Goal: Transaction & Acquisition: Purchase product/service

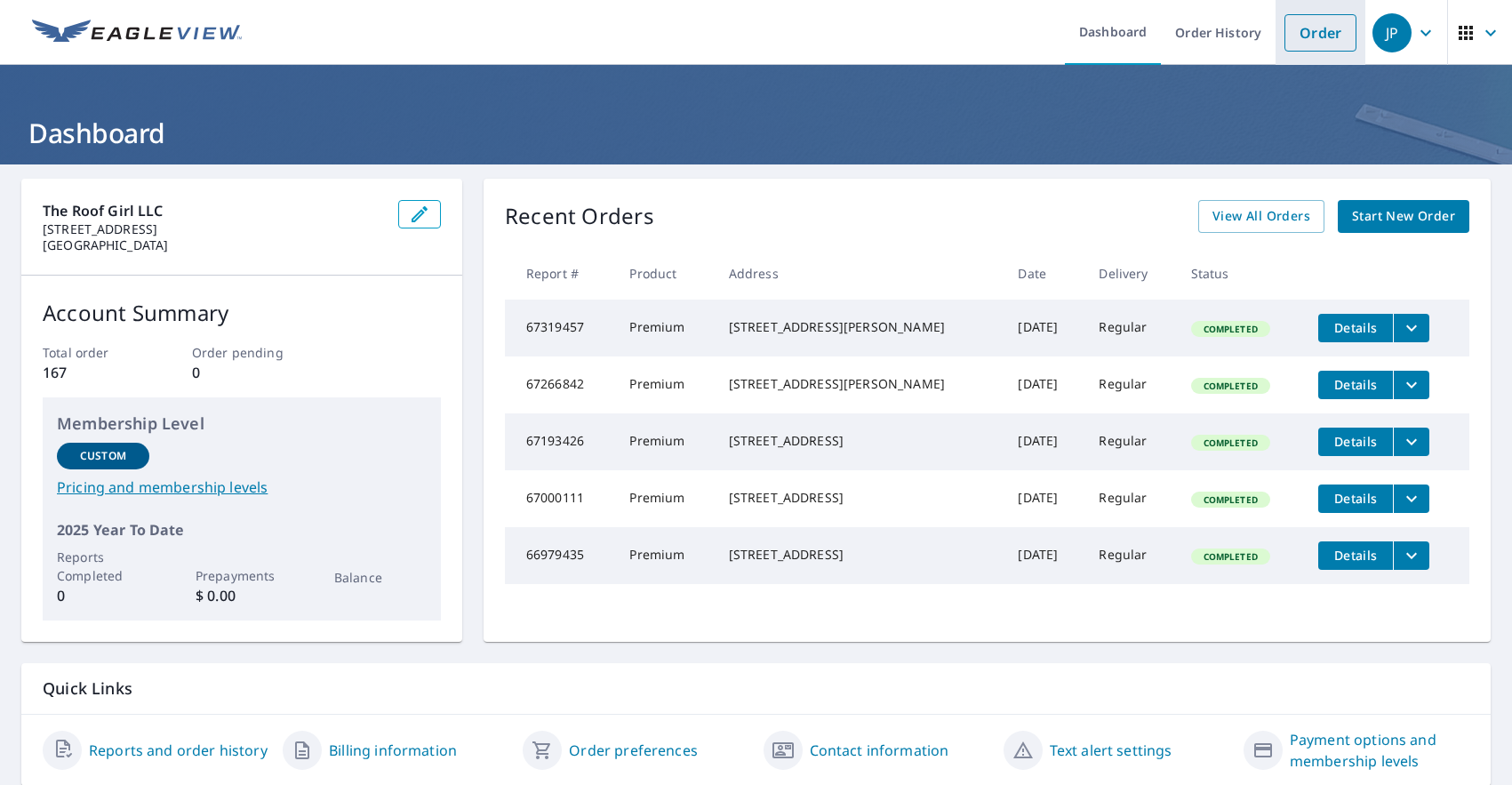
click at [1313, 41] on link "Order" at bounding box center [1320, 33] width 72 height 37
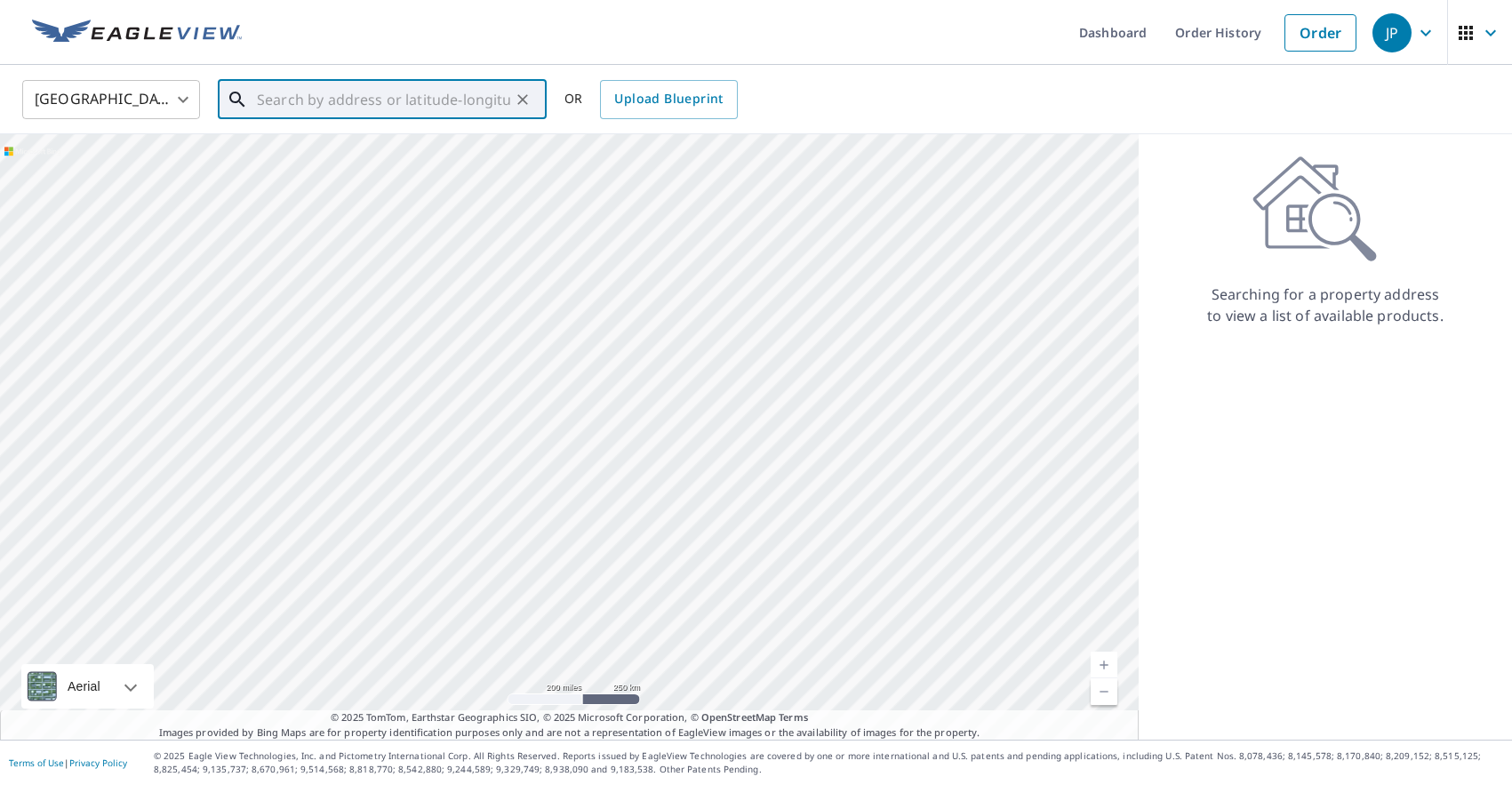
click at [432, 109] on input "text" at bounding box center [383, 100] width 253 height 50
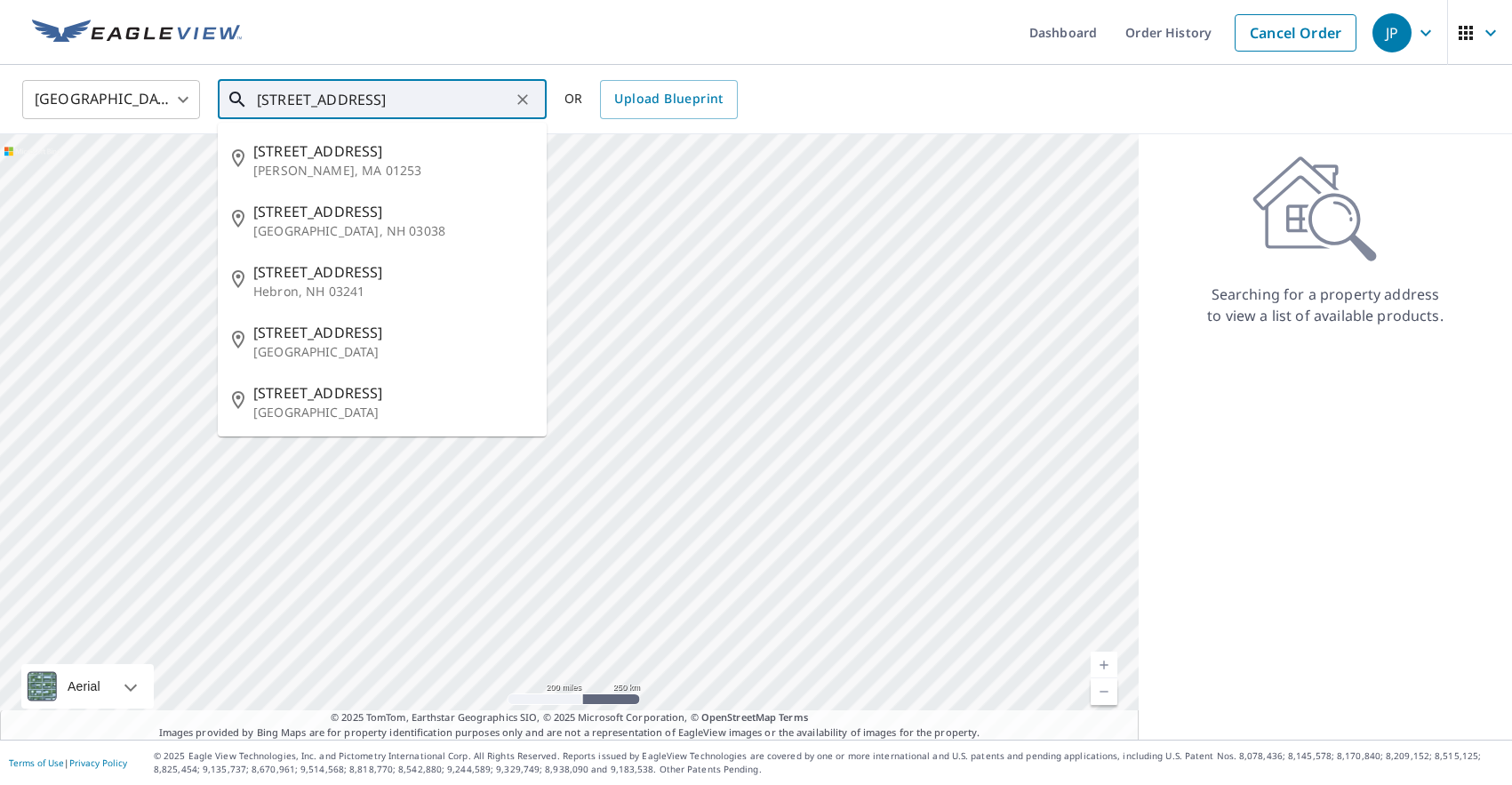
click at [432, 109] on input "[STREET_ADDRESS]" at bounding box center [383, 100] width 253 height 50
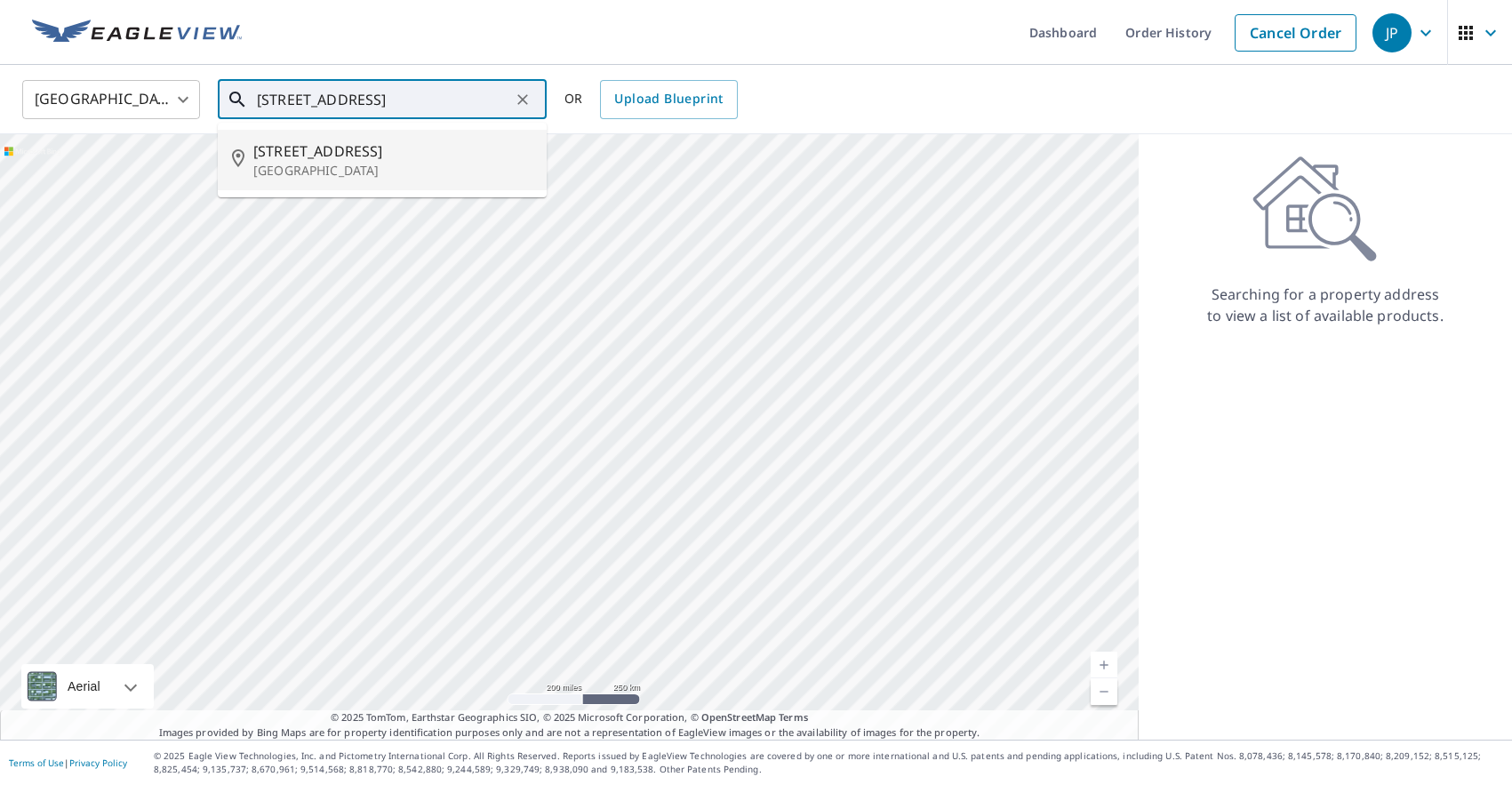
click at [403, 140] on span "[STREET_ADDRESS]" at bounding box center [393, 151] width 279 height 21
type input "[STREET_ADDRESS][PERSON_NAME]"
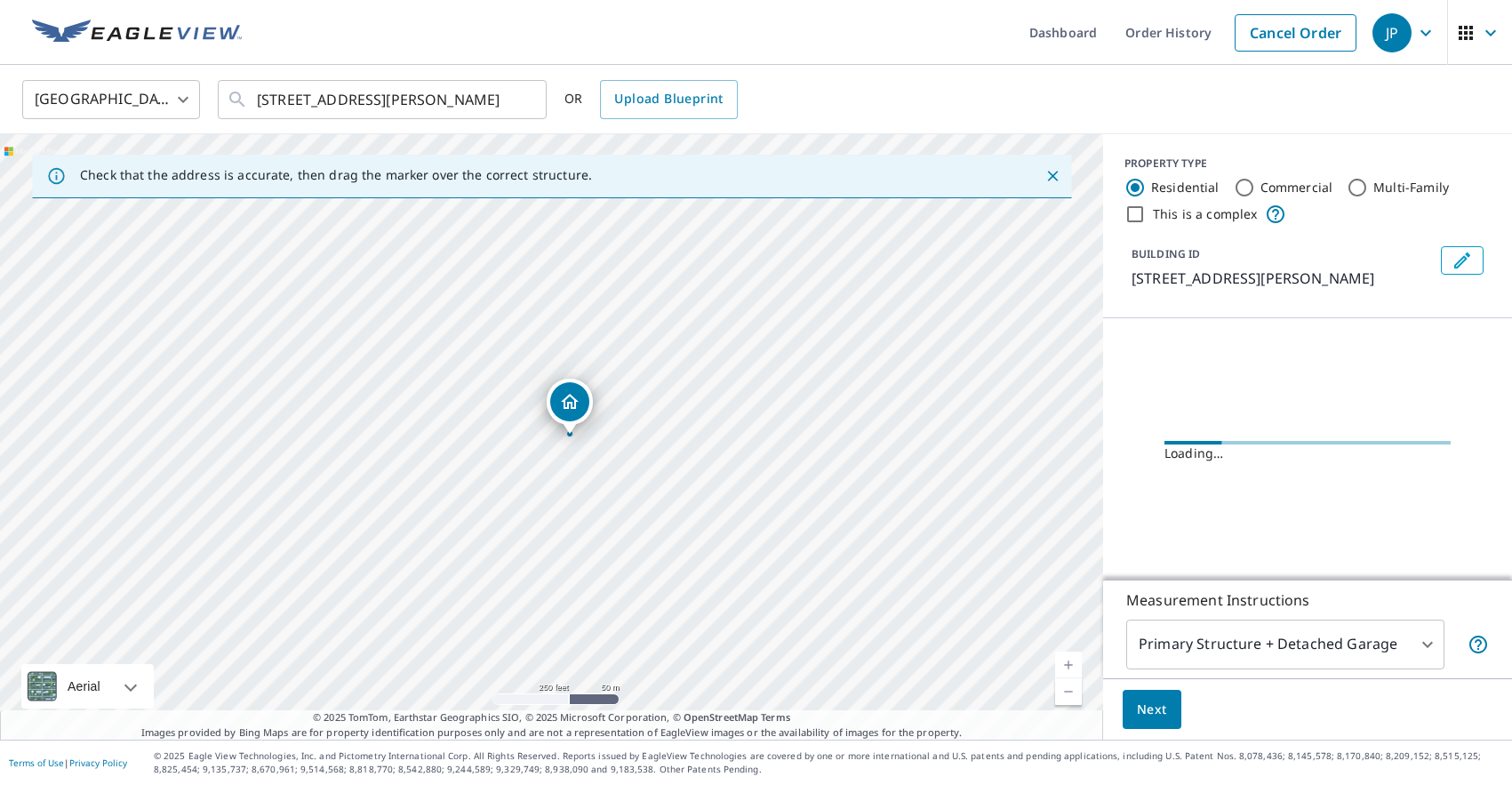
click at [1238, 645] on body "JP JP Dashboard Order History Cancel Order JP [GEOGRAPHIC_DATA] [GEOGRAPHIC_DAT…" at bounding box center [756, 392] width 1512 height 785
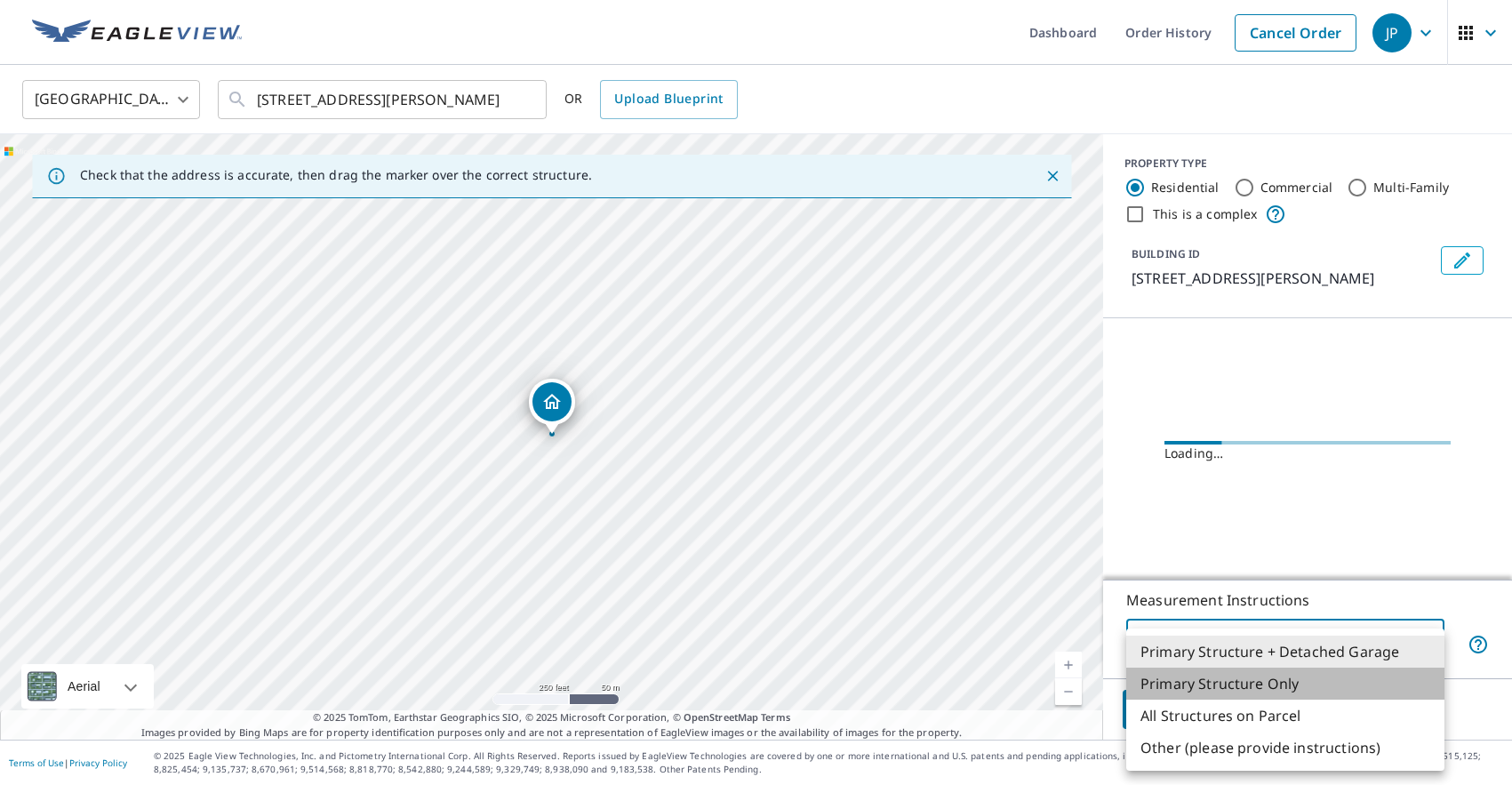
click at [1236, 678] on li "Primary Structure Only" at bounding box center [1286, 684] width 318 height 32
type input "2"
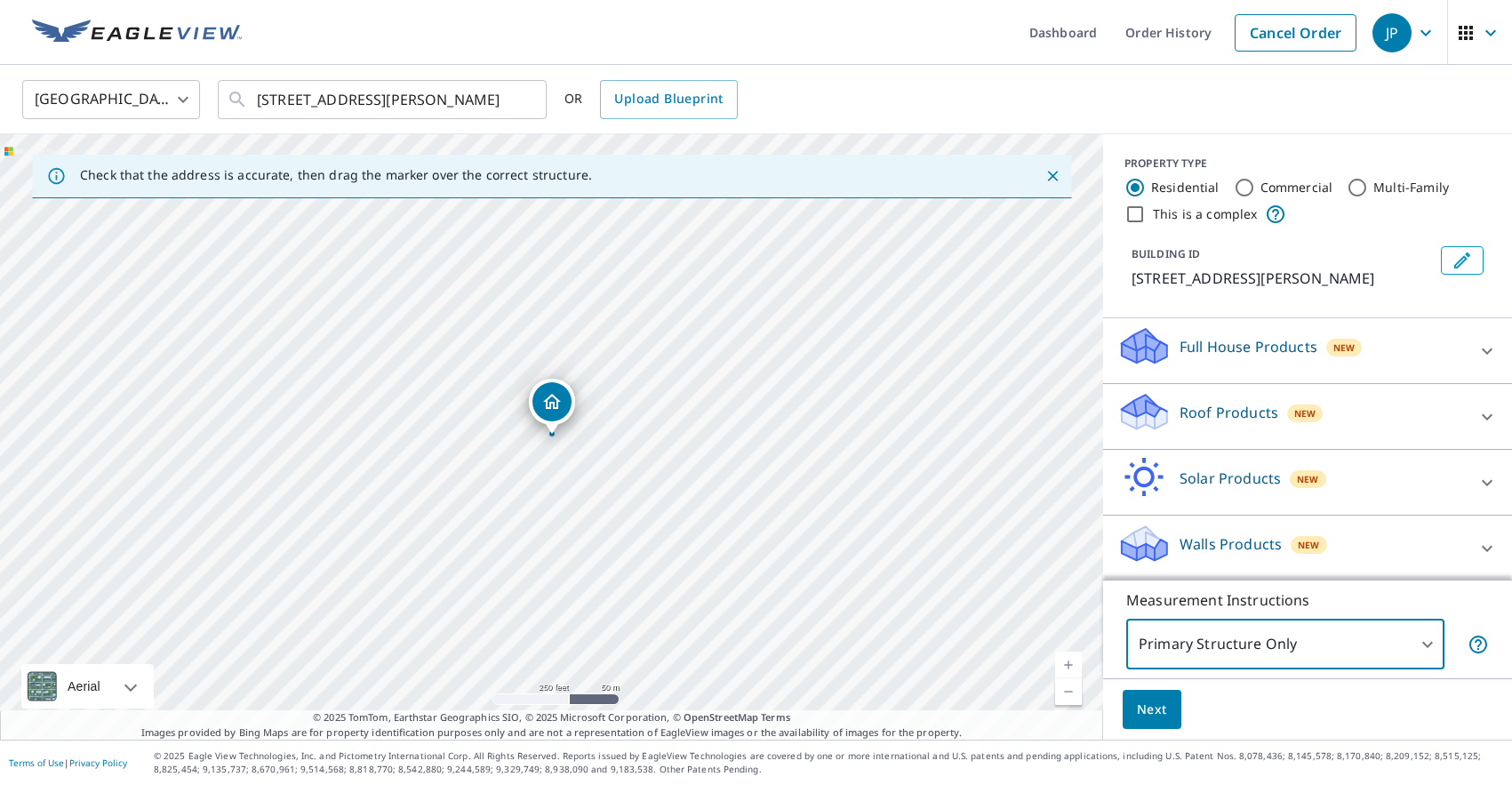
click at [1210, 413] on p "Roof Products" at bounding box center [1229, 412] width 99 height 21
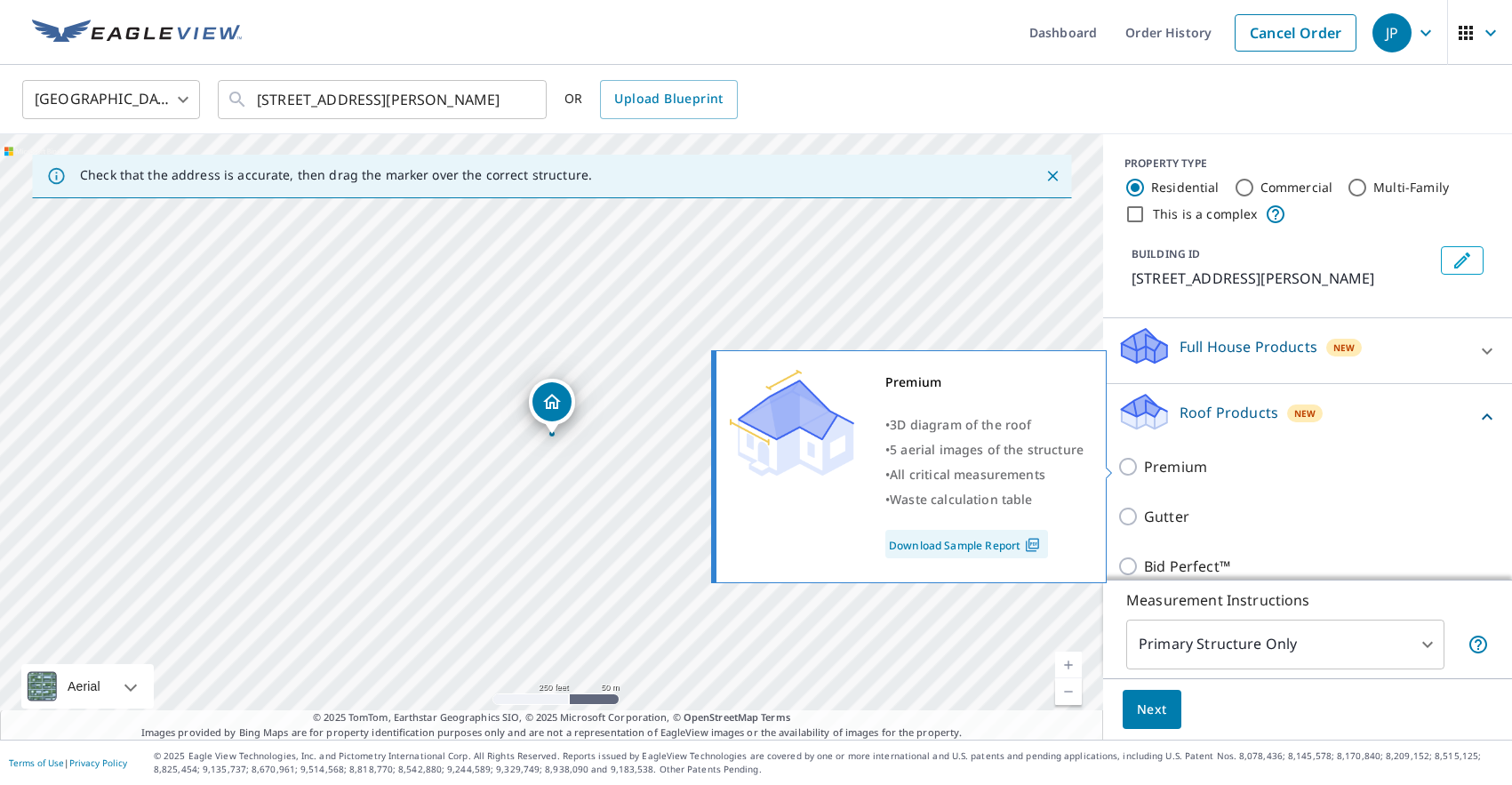
click at [1175, 467] on p "Premium" at bounding box center [1176, 466] width 63 height 21
click at [1144, 467] on input "Premium" at bounding box center [1131, 466] width 27 height 21
checkbox input "true"
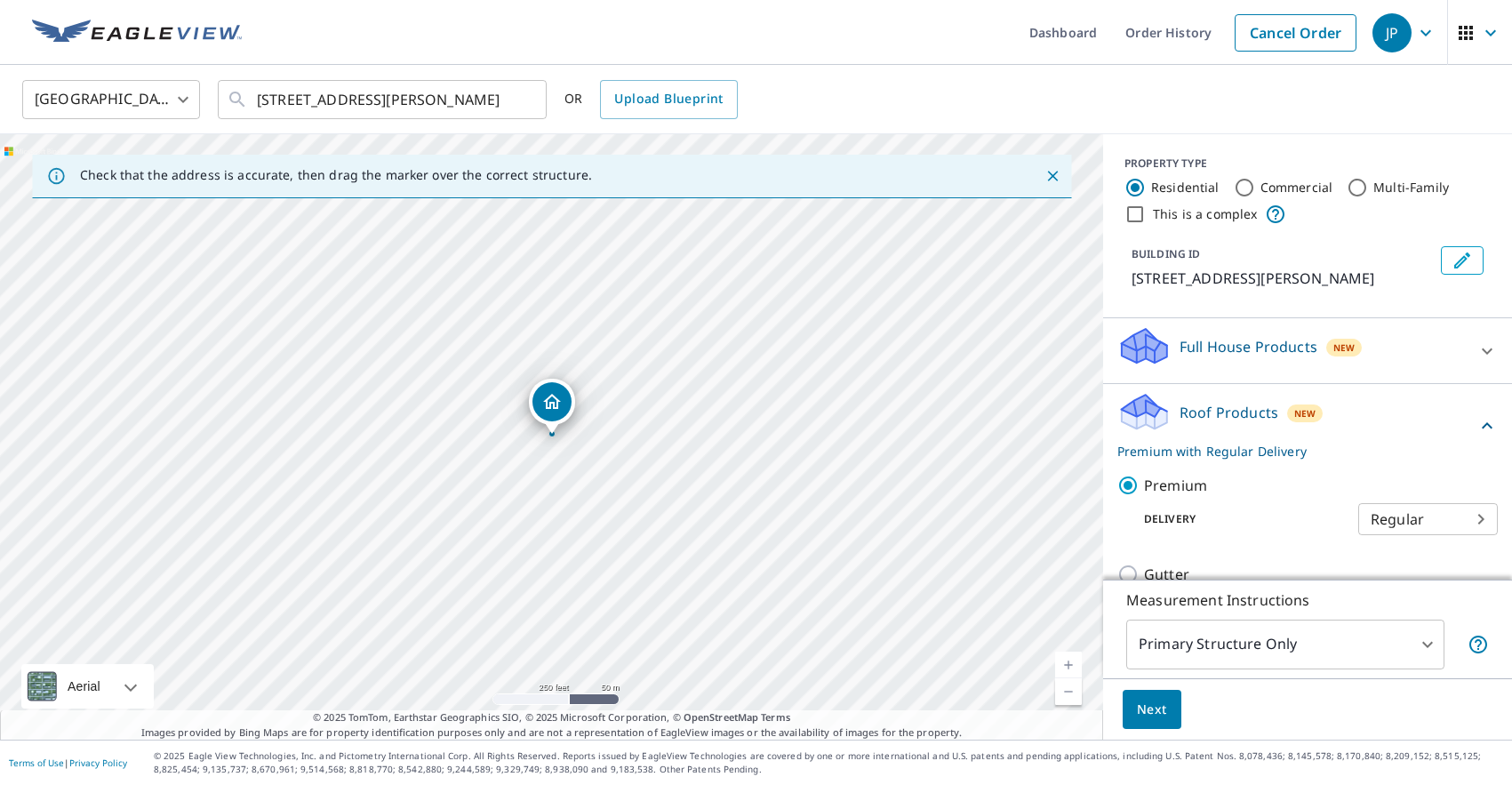
click at [1155, 712] on span "Next" at bounding box center [1152, 710] width 30 height 22
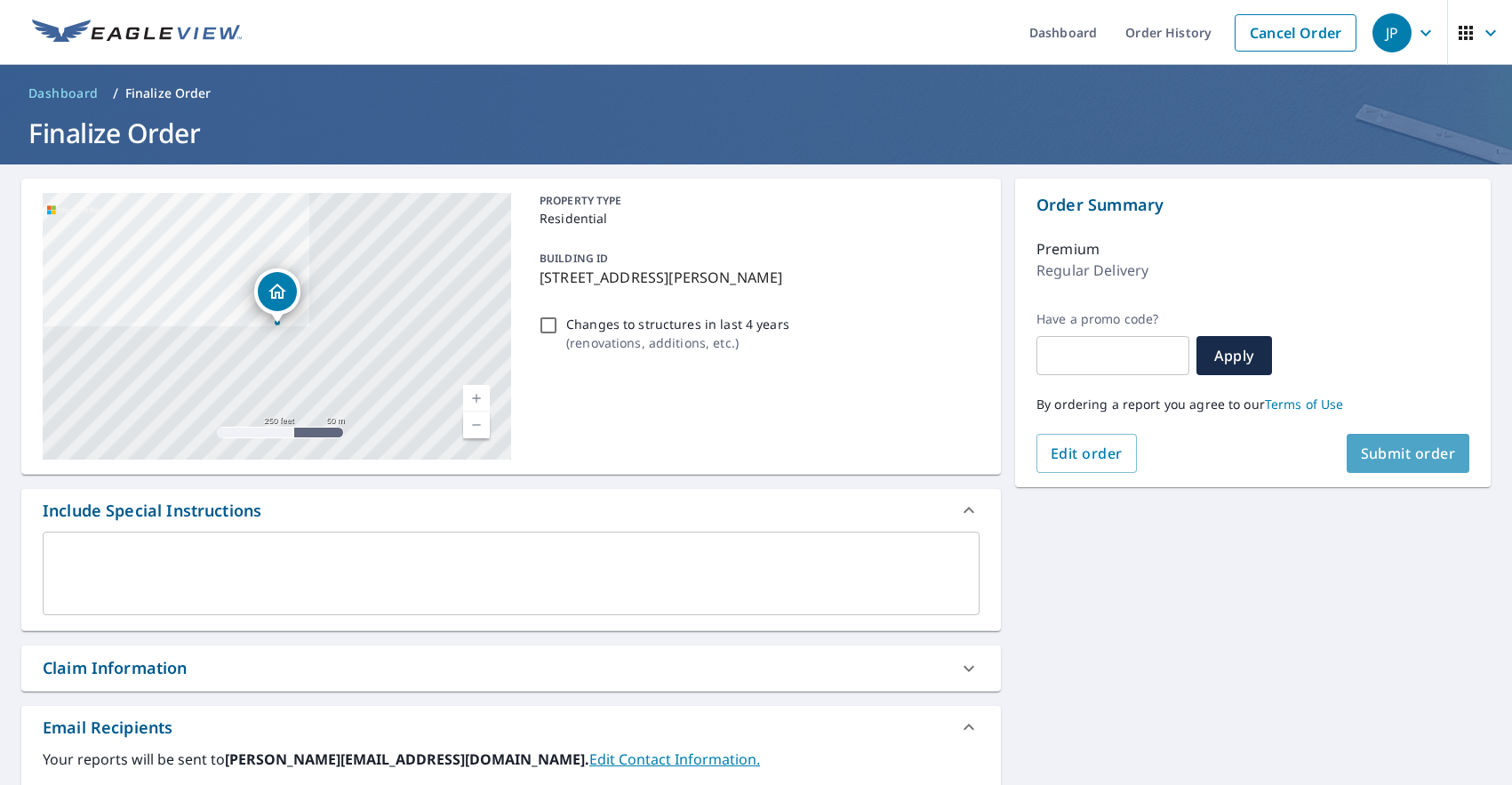
click at [1418, 457] on span "Submit order" at bounding box center [1409, 453] width 95 height 20
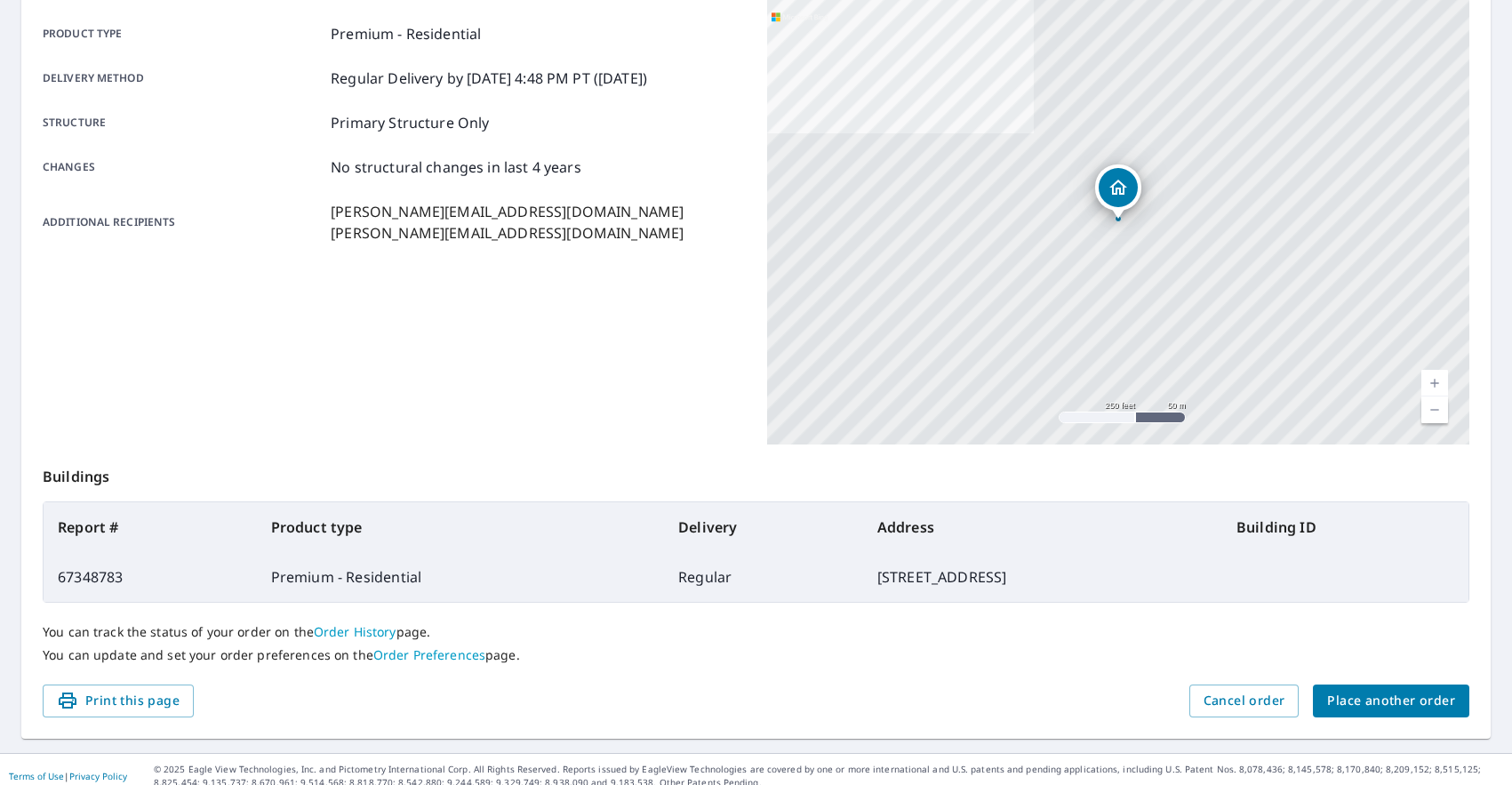
scroll to position [249, 0]
click at [1386, 696] on span "Place another order" at bounding box center [1392, 700] width 128 height 22
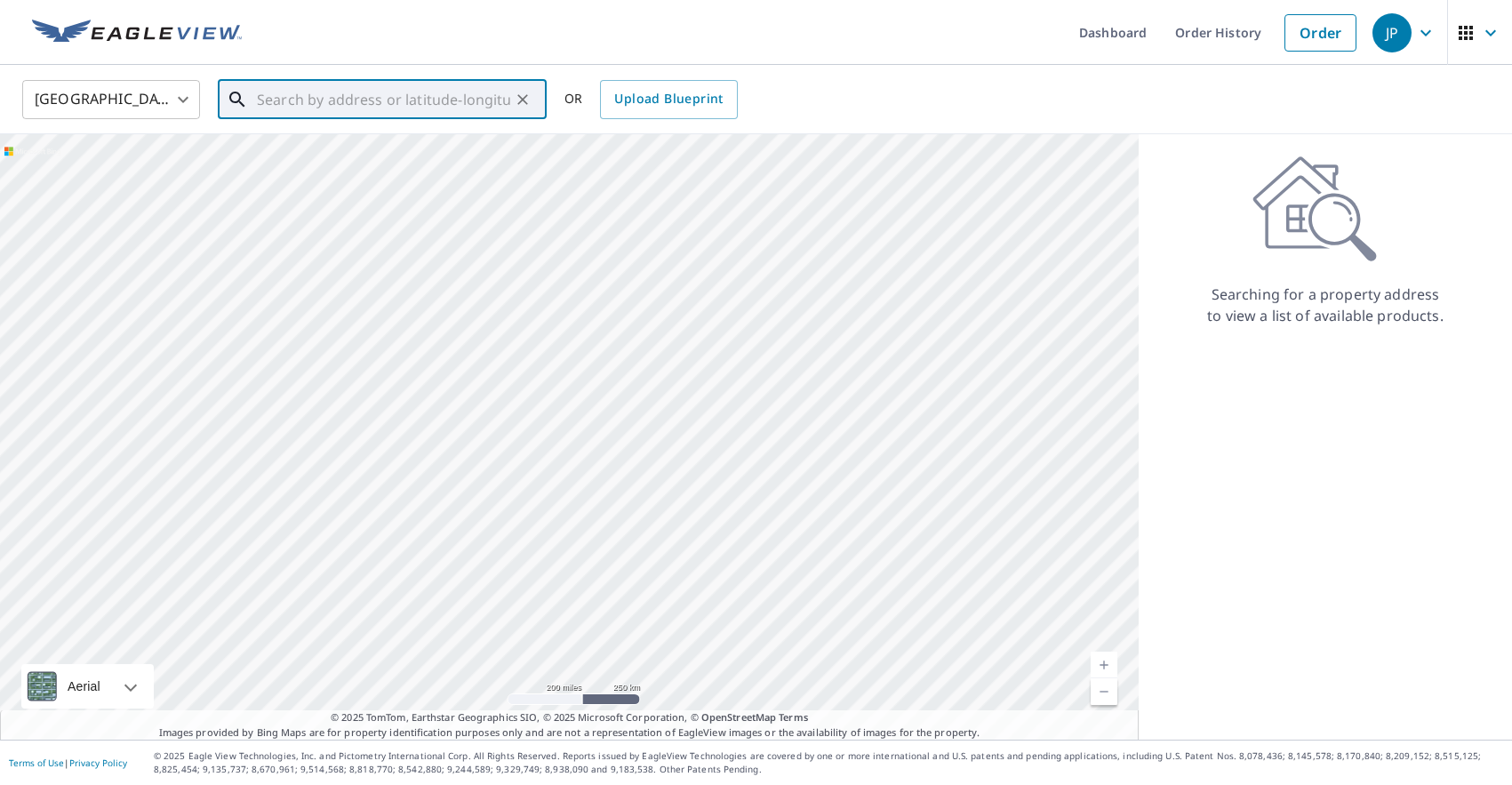
click at [499, 102] on input "text" at bounding box center [383, 100] width 253 height 50
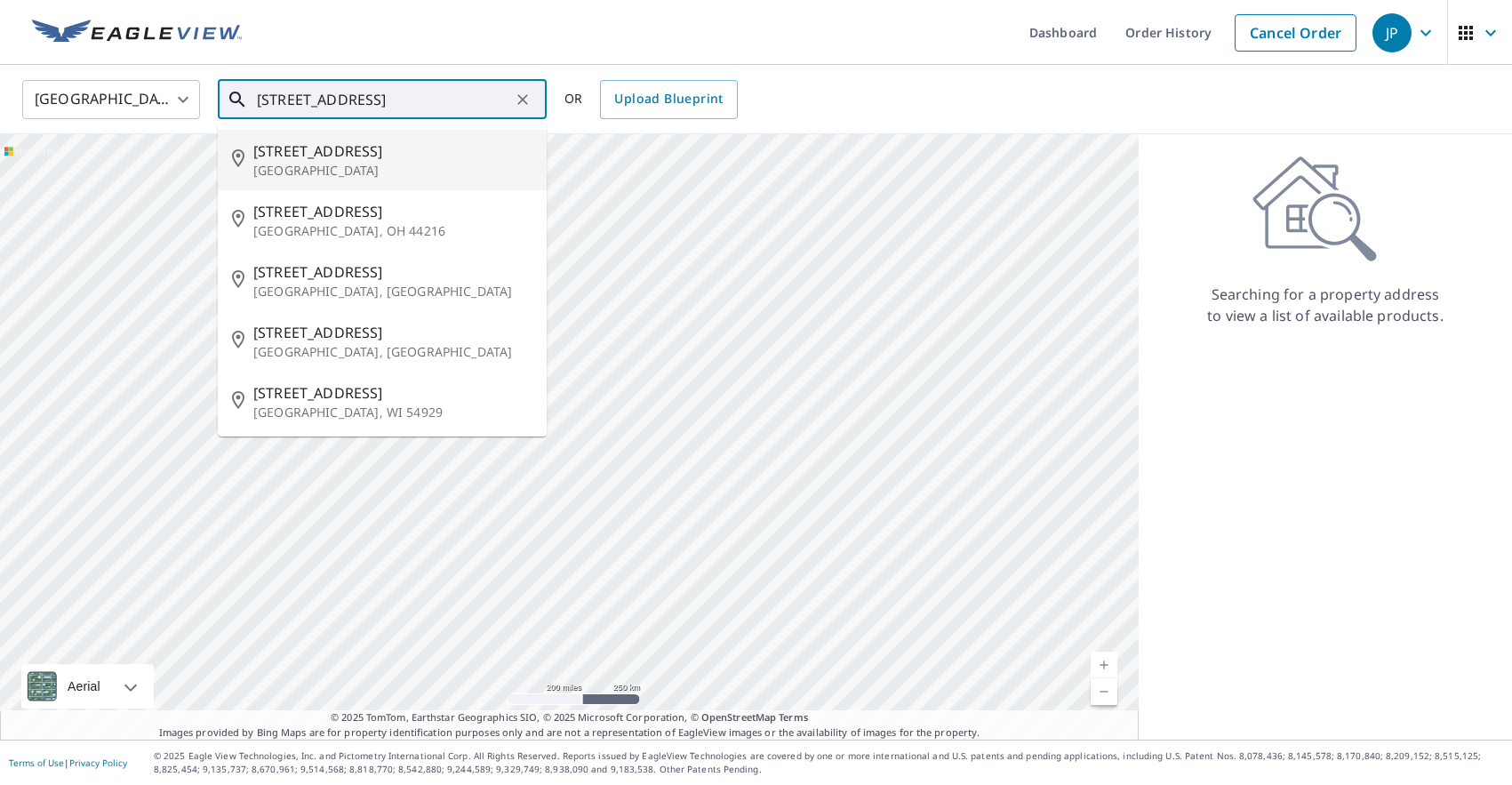
click at [424, 166] on p "[GEOGRAPHIC_DATA]" at bounding box center [393, 170] width 279 height 18
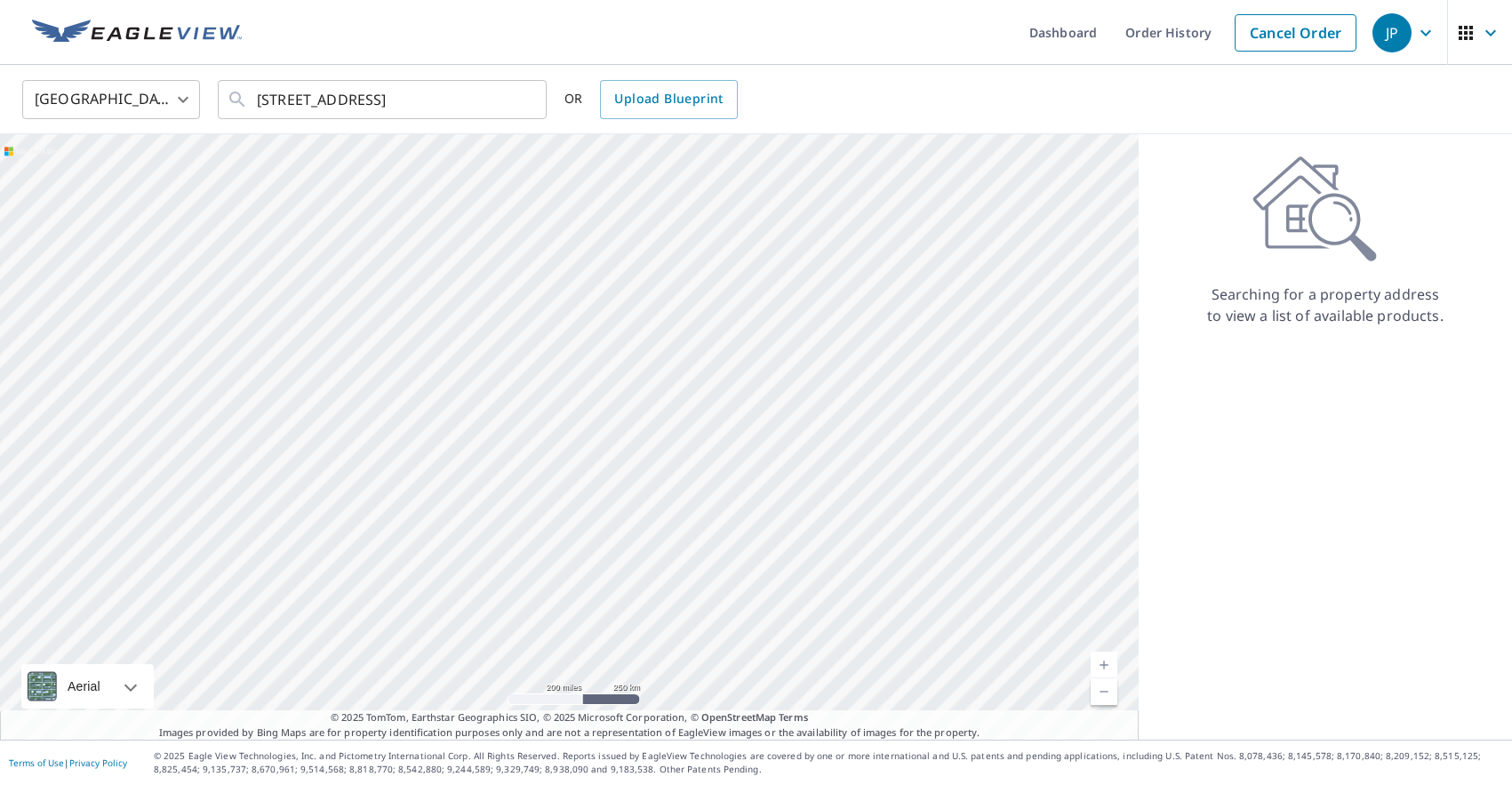
type input "[STREET_ADDRESS][PERSON_NAME]"
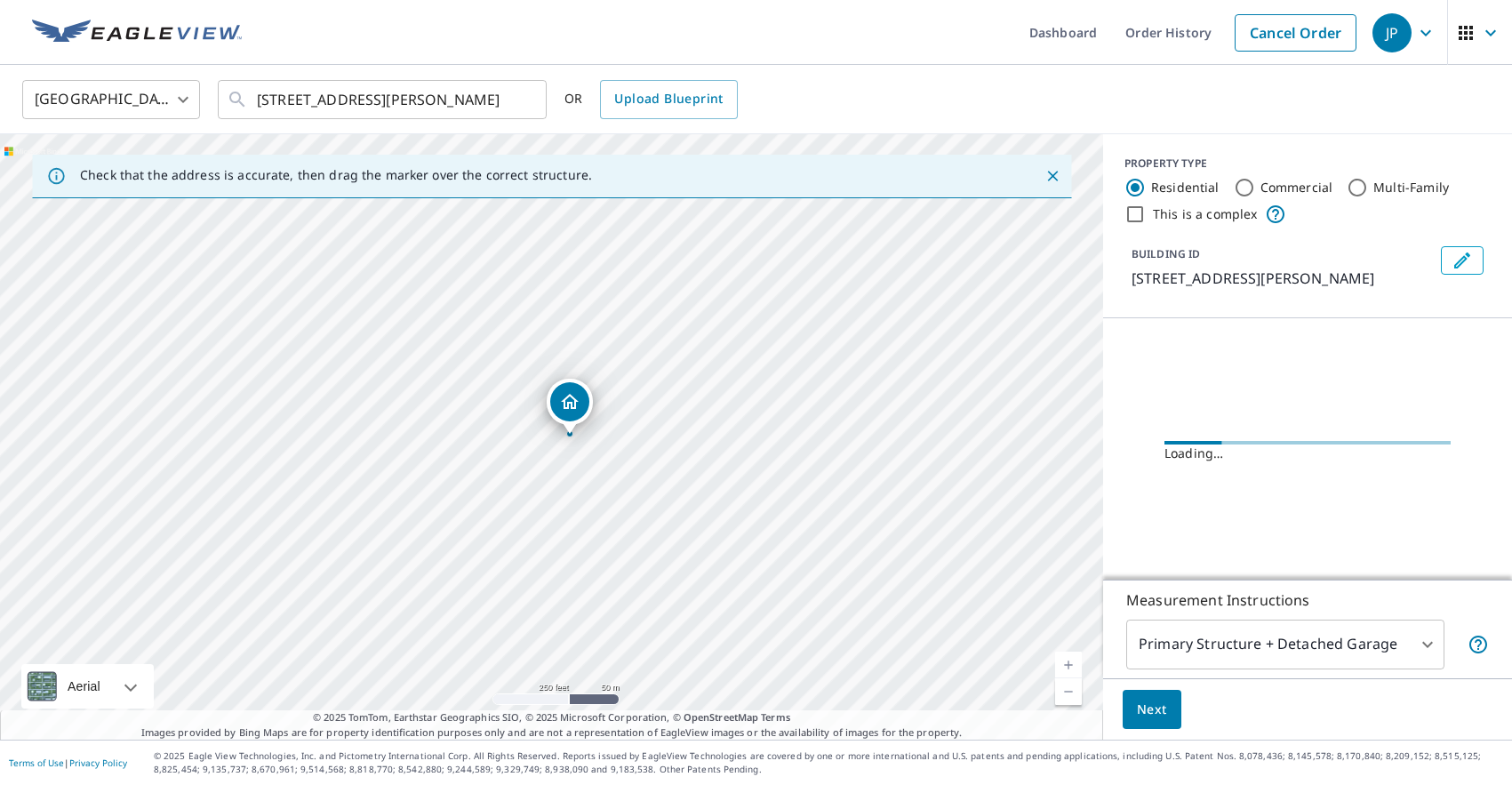
click at [1269, 638] on body "JP JP Dashboard Order History Cancel Order JP [GEOGRAPHIC_DATA] [GEOGRAPHIC_DAT…" at bounding box center [756, 392] width 1512 height 785
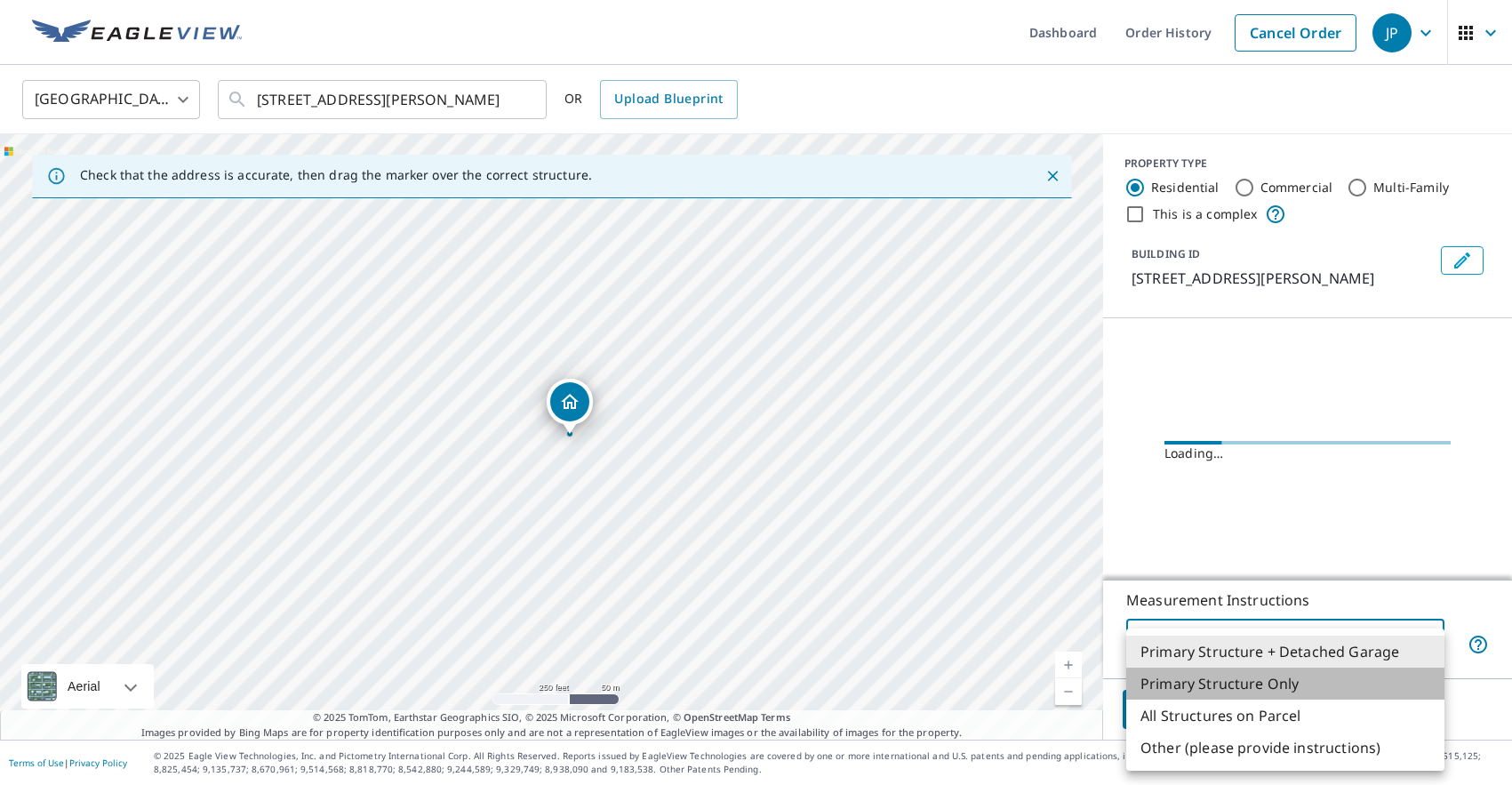
click at [1259, 685] on li "Primary Structure Only" at bounding box center [1286, 684] width 318 height 32
type input "2"
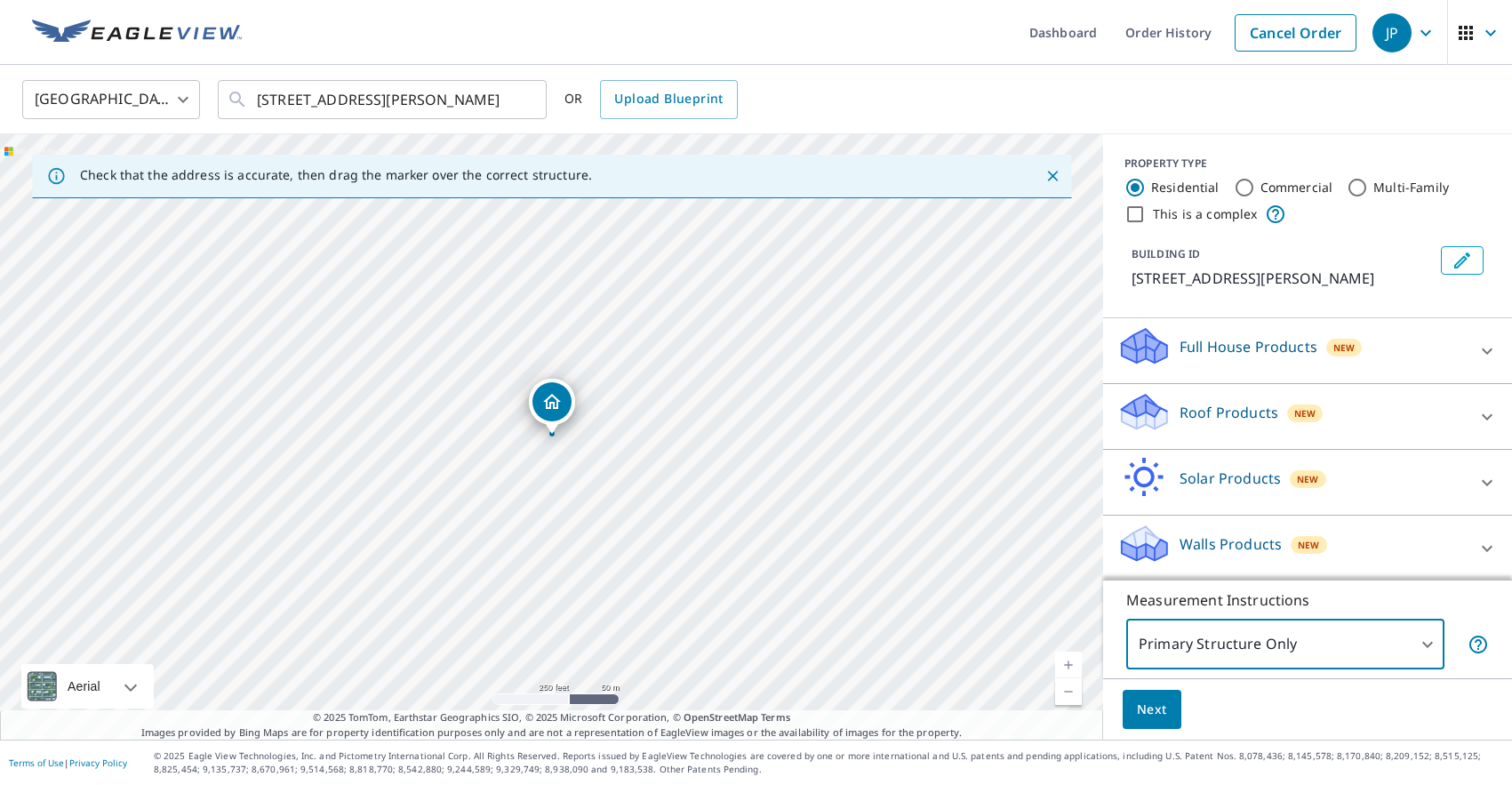
click at [1238, 425] on div "Roof Products New" at bounding box center [1291, 416] width 349 height 50
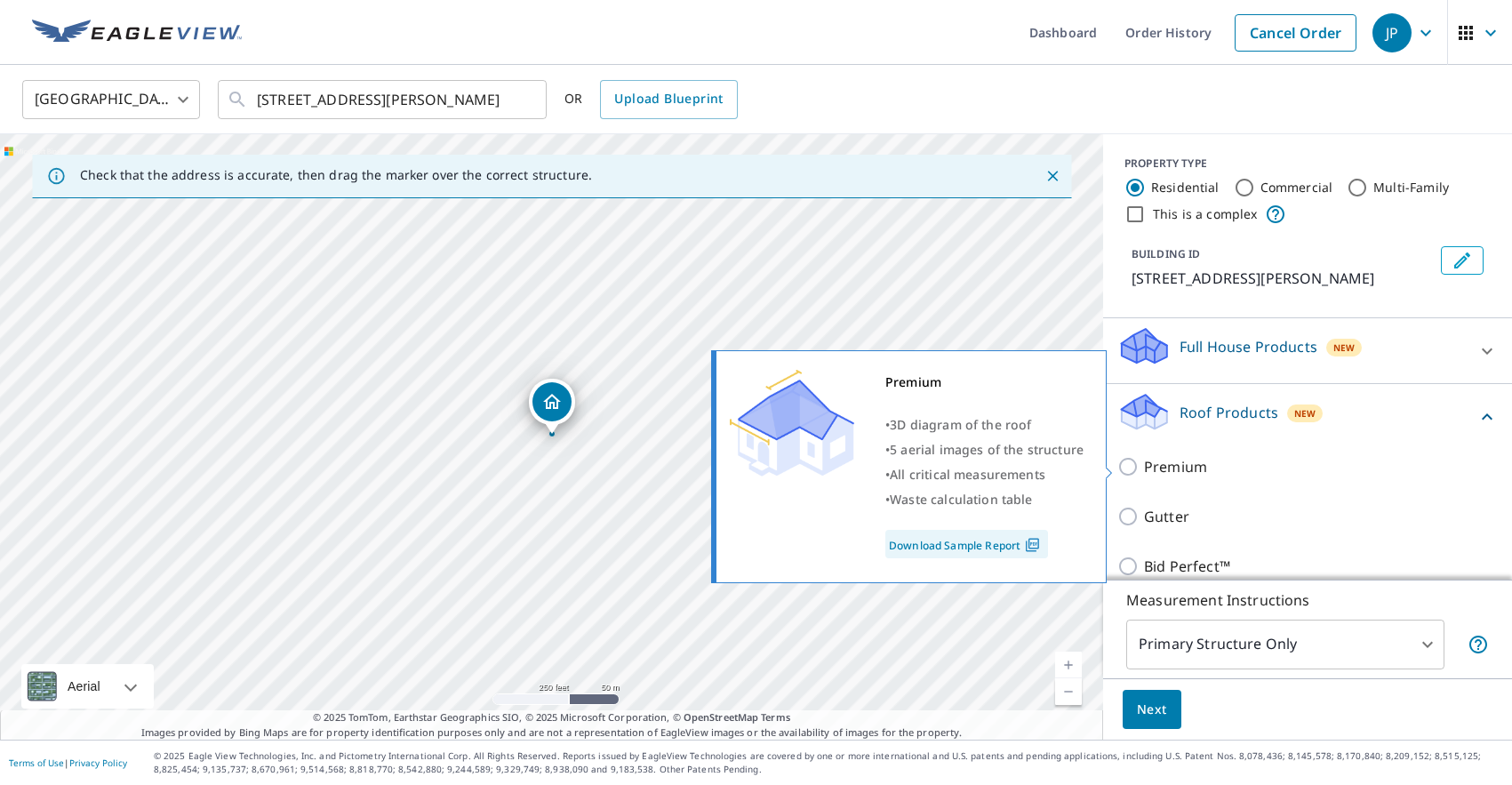
click at [1193, 460] on p "Premium" at bounding box center [1176, 466] width 63 height 21
click at [1144, 460] on input "Premium" at bounding box center [1131, 466] width 27 height 21
checkbox input "true"
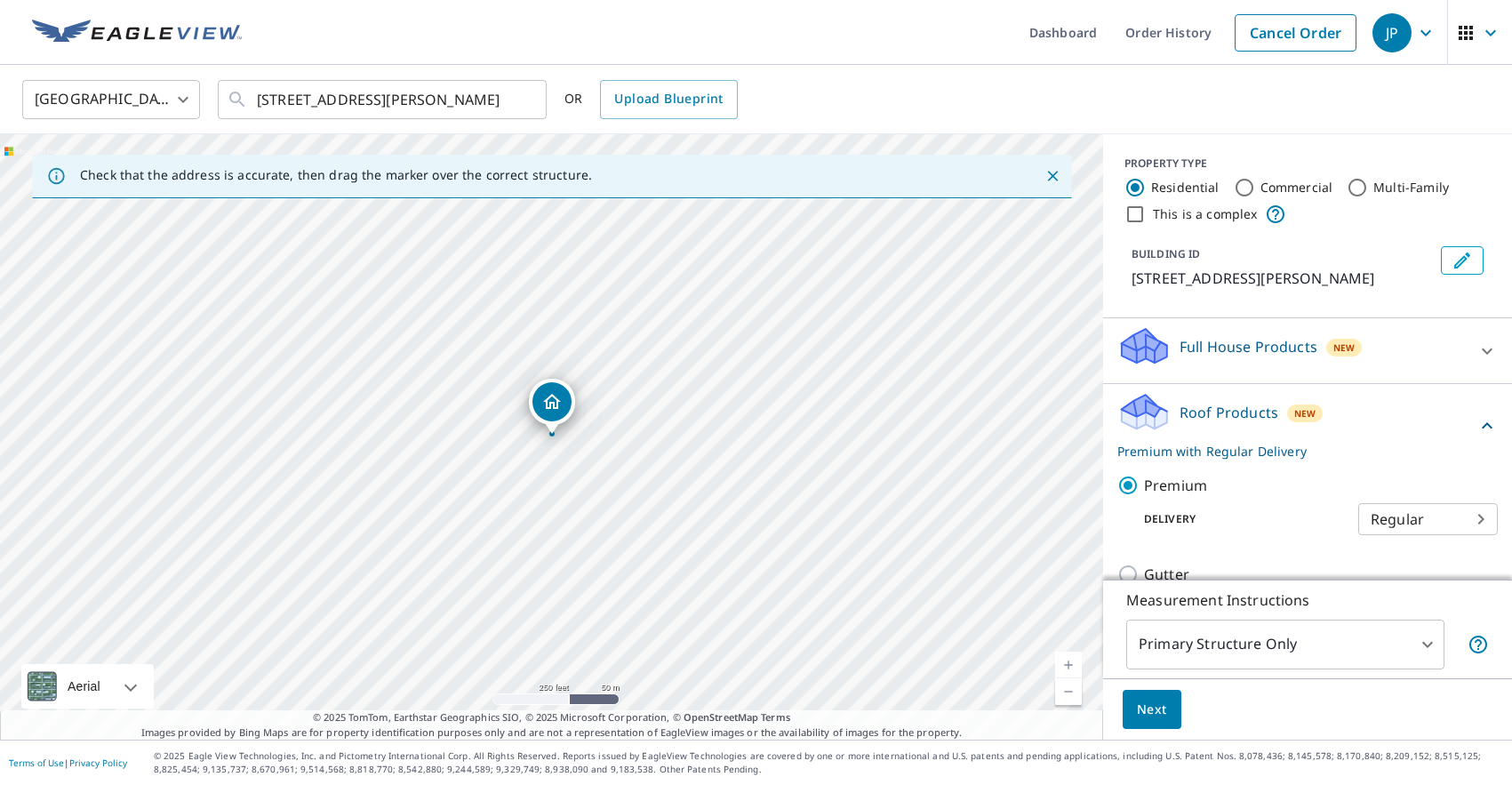
click at [1161, 706] on span "Next" at bounding box center [1152, 710] width 30 height 22
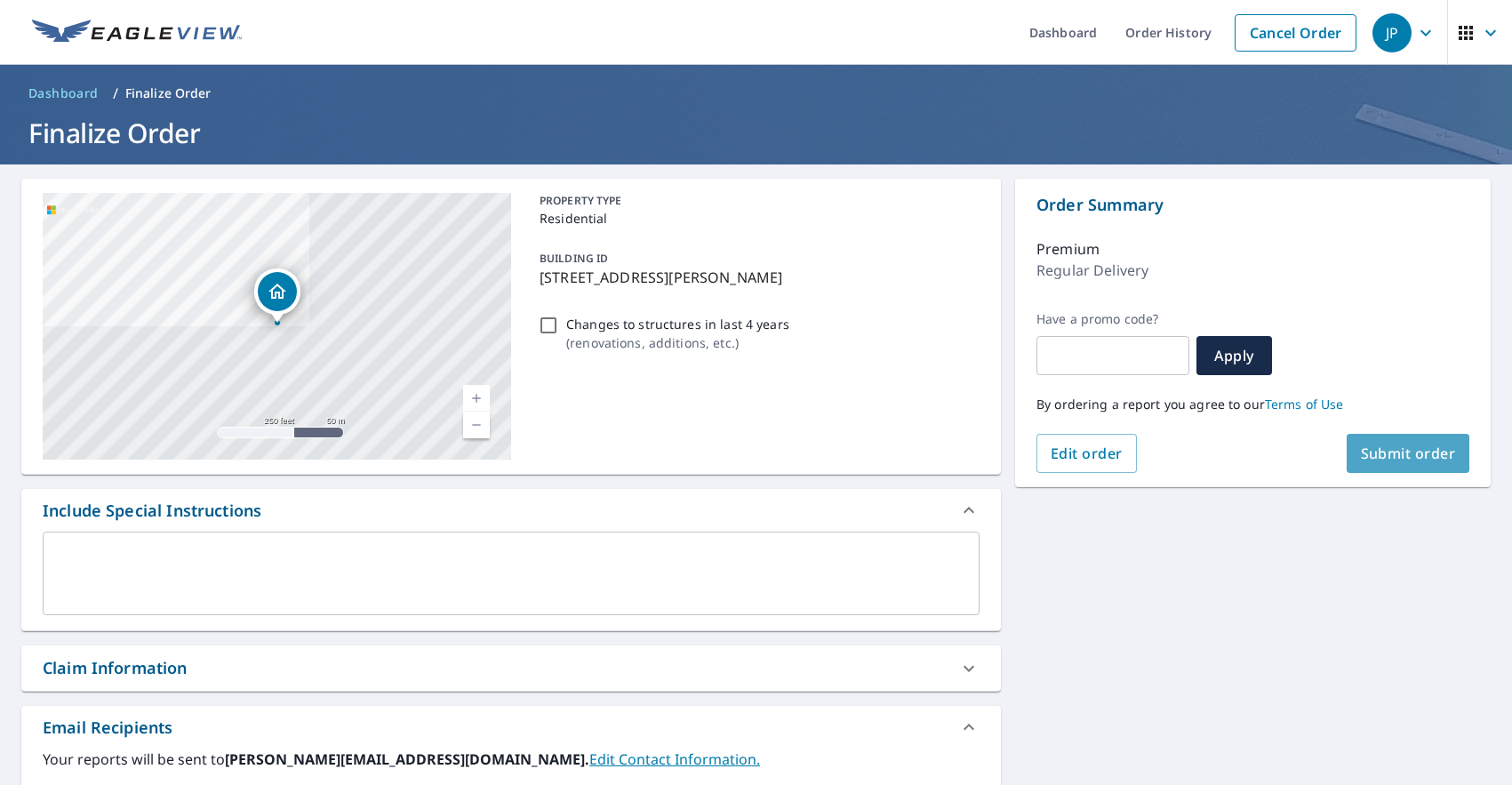
click at [1421, 454] on span "Submit order" at bounding box center [1409, 453] width 95 height 20
